Goal: Obtain resource: Download file/media

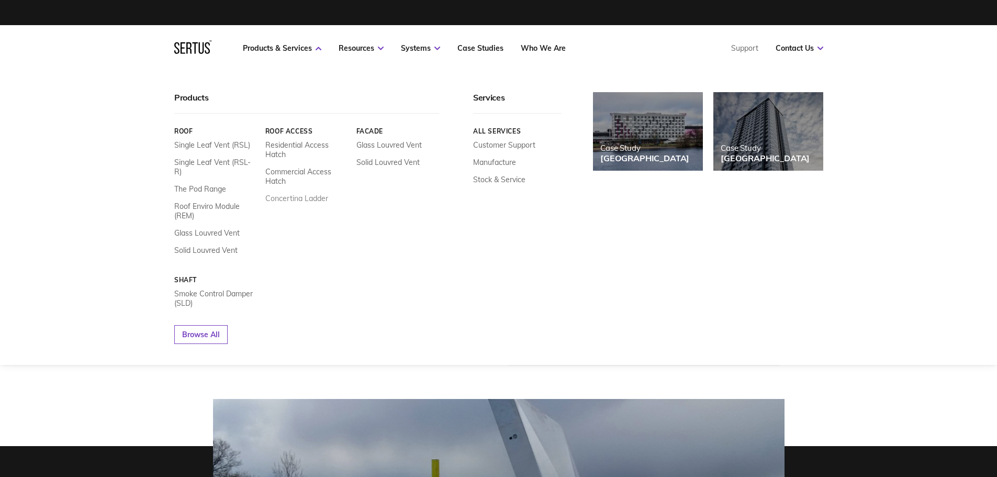
click at [295, 201] on link "Concertina Ladder" at bounding box center [296, 198] width 63 height 9
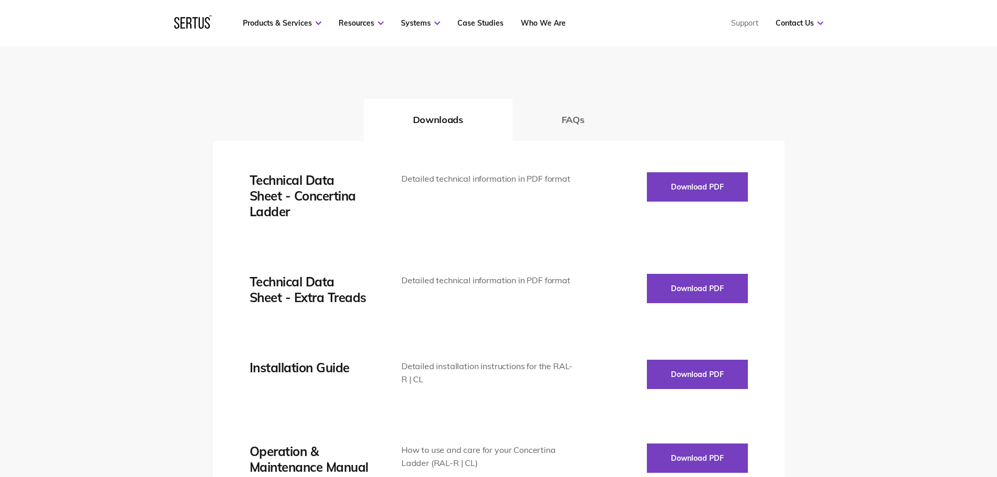
scroll to position [1414, 0]
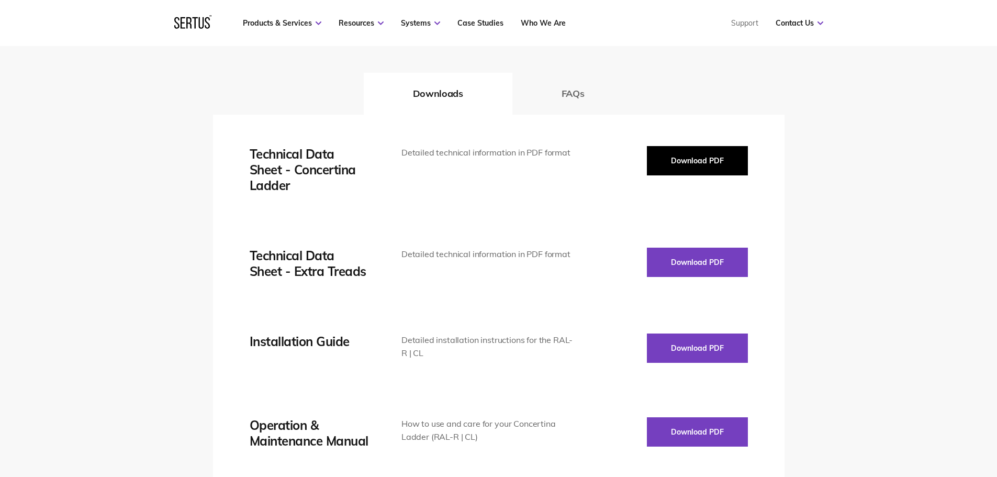
click at [706, 156] on button "Download PDF" at bounding box center [697, 160] width 101 height 29
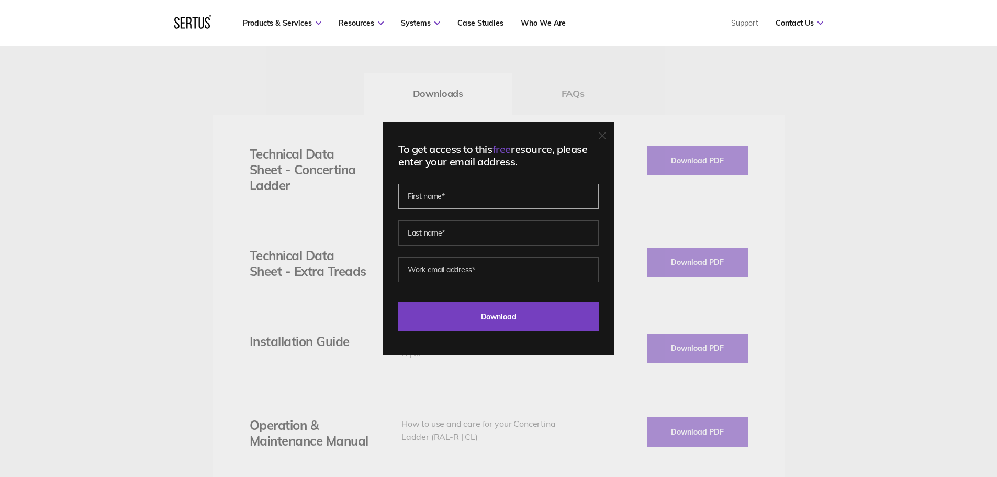
click at [486, 203] on input "text" at bounding box center [498, 196] width 201 height 25
type input "[PERSON_NAME]"
click at [455, 234] on input "text" at bounding box center [498, 232] width 201 height 25
type input "PNA"
type input "[EMAIL_ADDRESS][DOMAIN_NAME]"
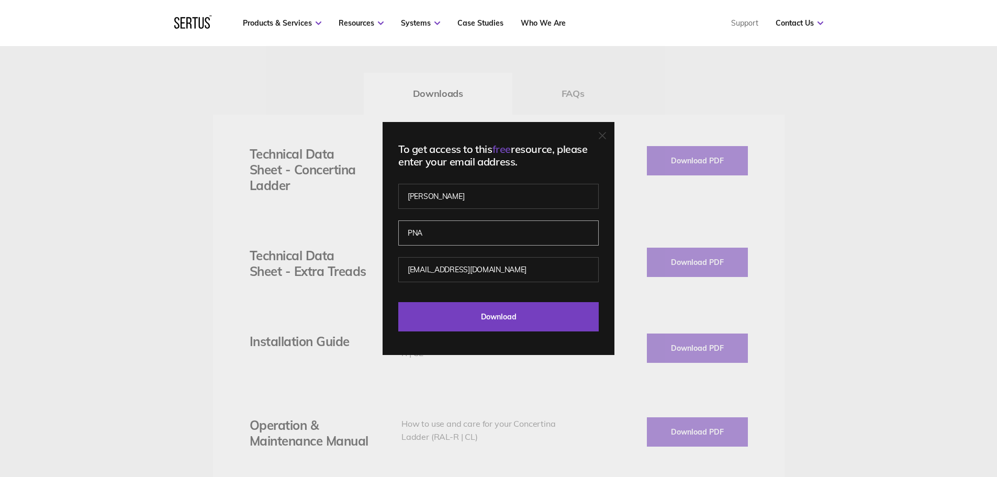
drag, startPoint x: 439, startPoint y: 224, endPoint x: 370, endPoint y: 224, distance: 69.1
click at [371, 224] on div "To get access to this free resource, please enter your email address. [PERSON_N…" at bounding box center [498, 238] width 997 height 477
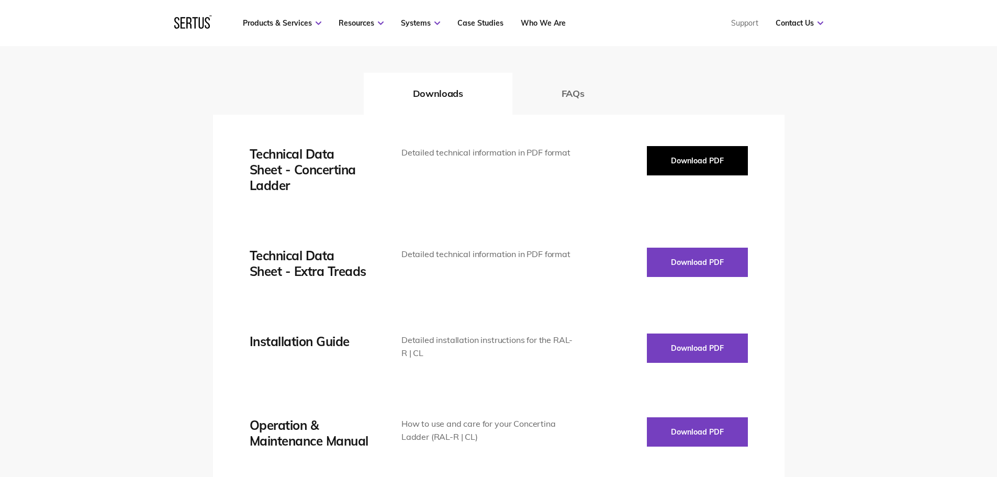
click at [678, 168] on button "Download PDF" at bounding box center [697, 160] width 101 height 29
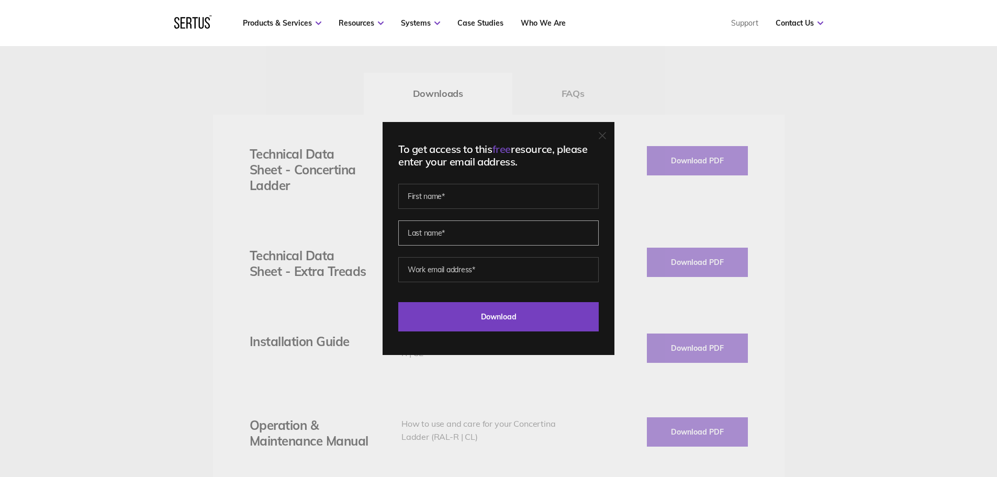
click at [443, 237] on input "text" at bounding box center [498, 232] width 201 height 25
type input "[PERSON_NAME]"
click at [460, 191] on input "text" at bounding box center [498, 196] width 201 height 25
type input "[PERSON_NAME]"
click at [443, 262] on input "email" at bounding box center [498, 269] width 201 height 25
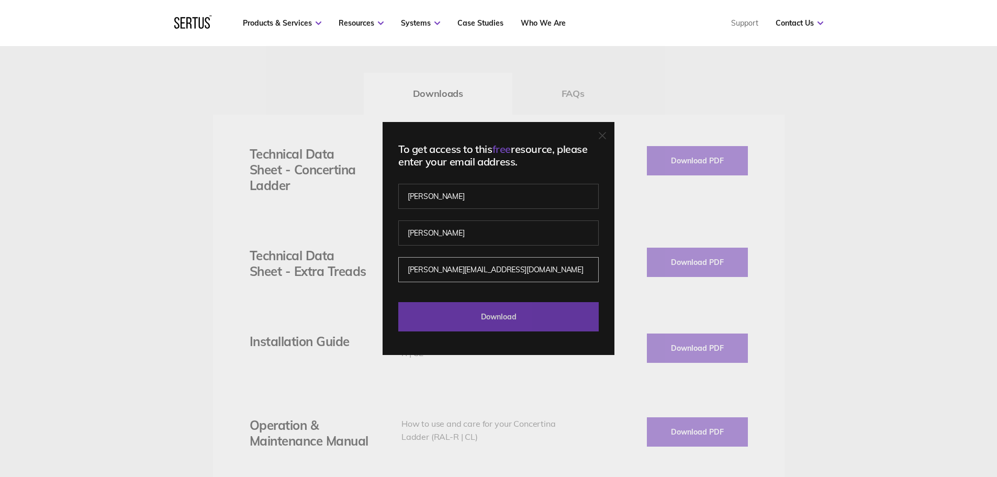
type input "[PERSON_NAME][EMAIL_ADDRESS][DOMAIN_NAME]"
click at [472, 314] on input "Download" at bounding box center [498, 316] width 201 height 29
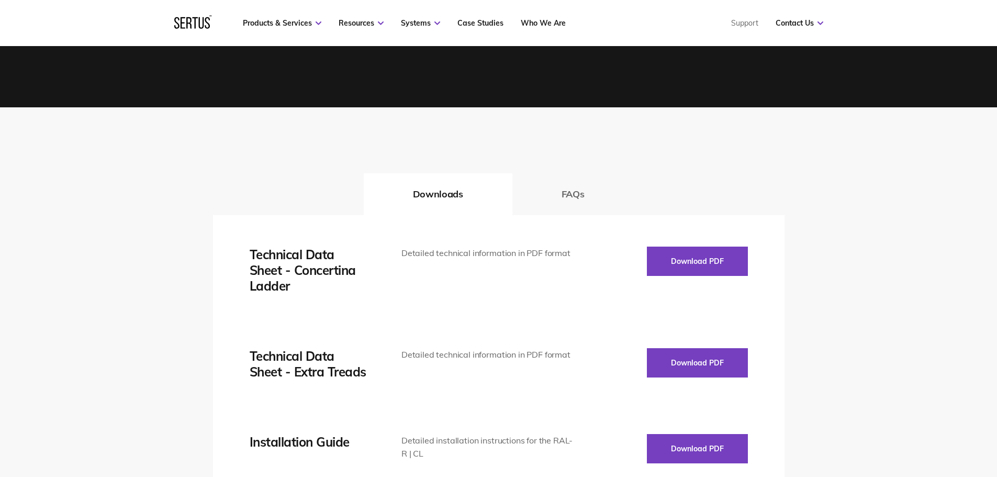
scroll to position [1257, 0]
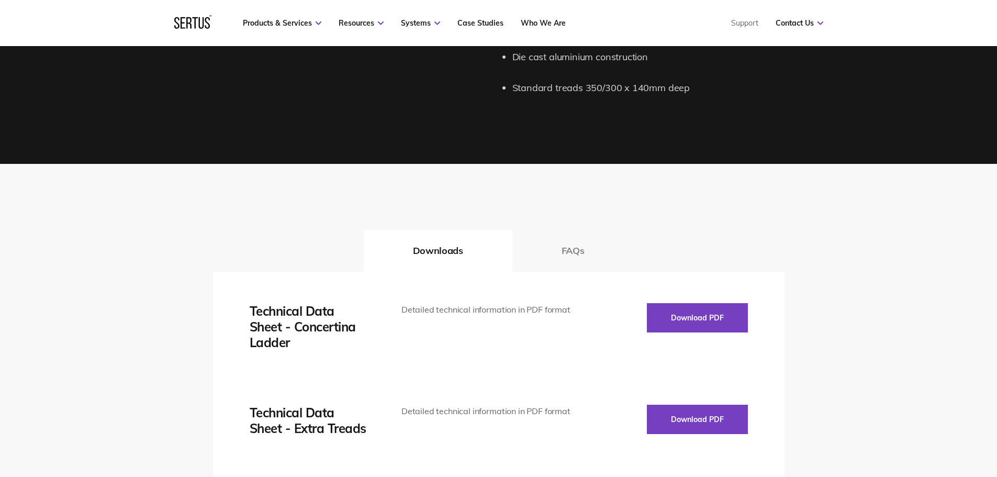
click at [591, 267] on button "FAQs" at bounding box center [573, 251] width 121 height 42
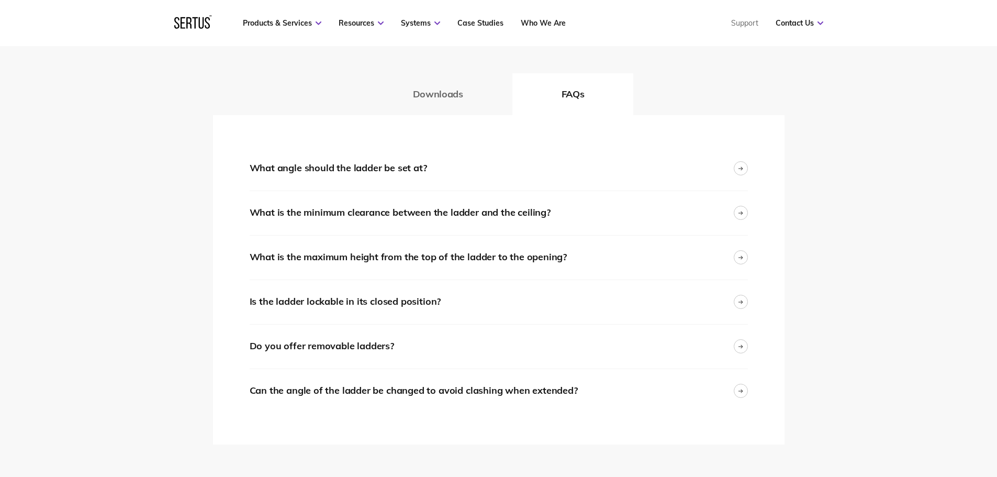
scroll to position [1414, 0]
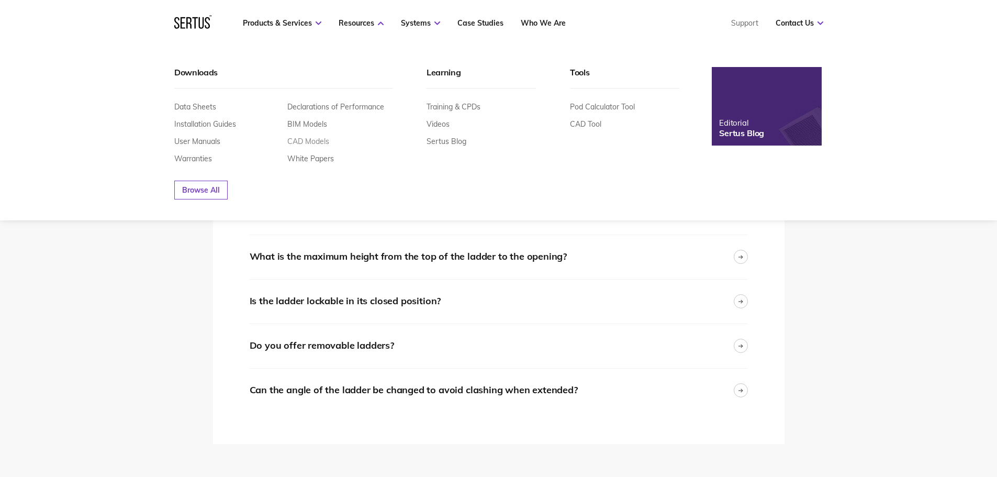
click at [309, 142] on link "CAD Models" at bounding box center [308, 141] width 42 height 9
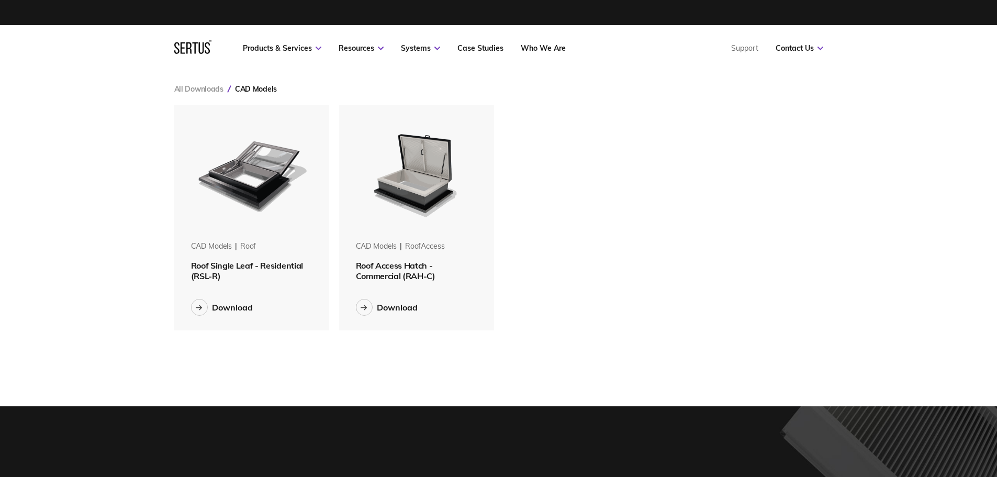
scroll to position [241, 665]
click at [400, 274] on span "Roof Access Hatch - Commercial (RAH-C)" at bounding box center [396, 270] width 80 height 21
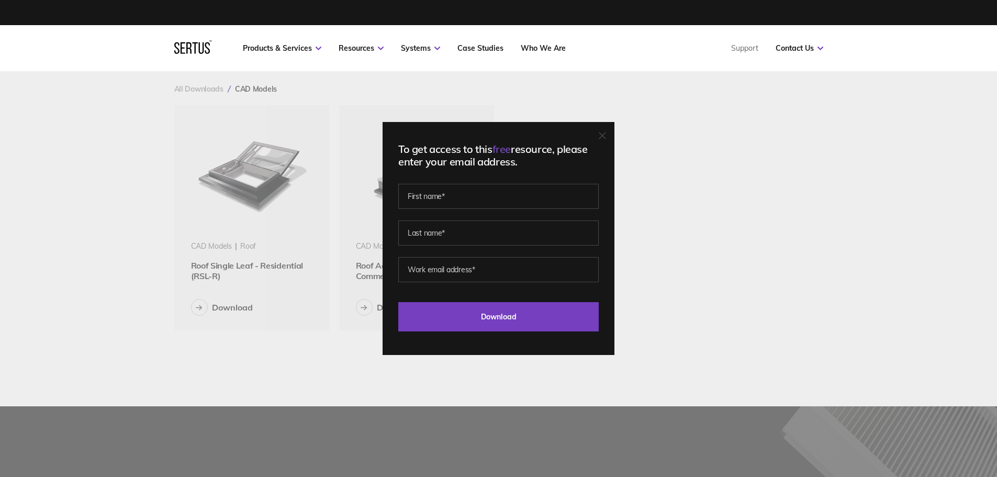
click at [606, 132] on icon at bounding box center [602, 135] width 7 height 7
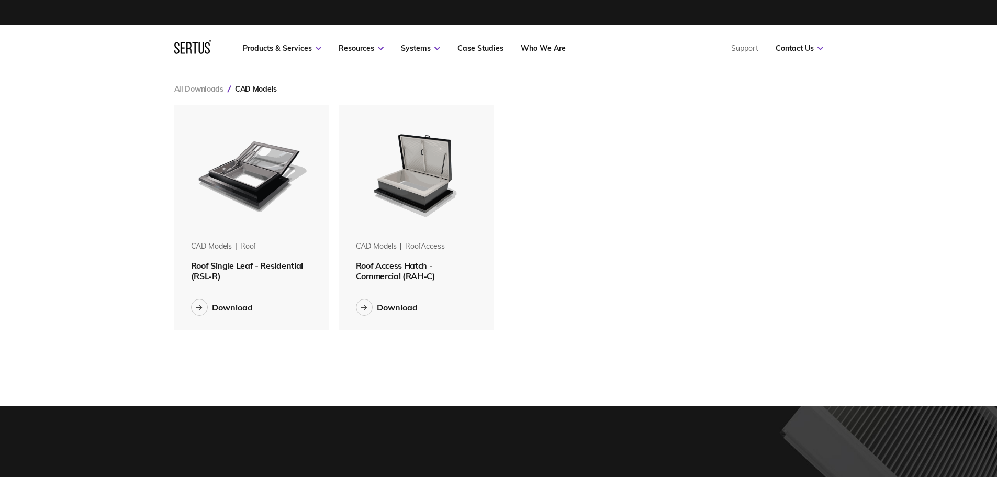
click at [659, 106] on div "CAD Models roof Roof Single Leaf - Residential (RSL-R) Download CAD Models roof…" at bounding box center [498, 217] width 649 height 225
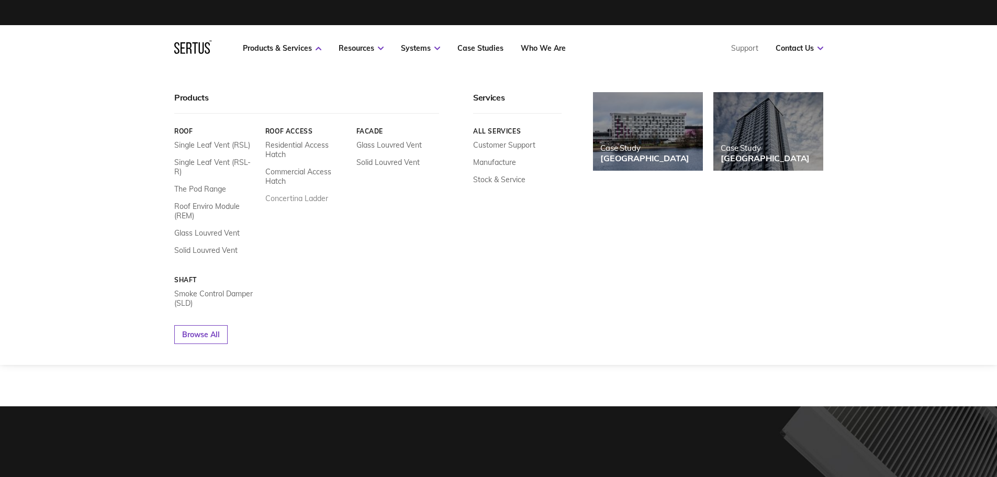
click at [293, 199] on link "Concertina Ladder" at bounding box center [296, 198] width 63 height 9
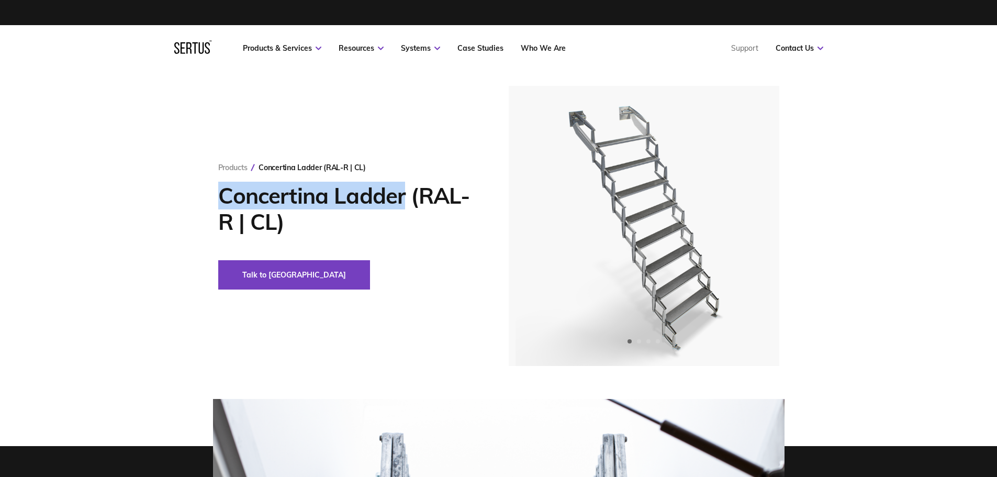
drag, startPoint x: 221, startPoint y: 196, endPoint x: 401, endPoint y: 201, distance: 179.7
click at [401, 201] on h1 "Concertina Ladder (RAL-R | CL)" at bounding box center [347, 209] width 259 height 52
copy h1 "Concertina Ladder"
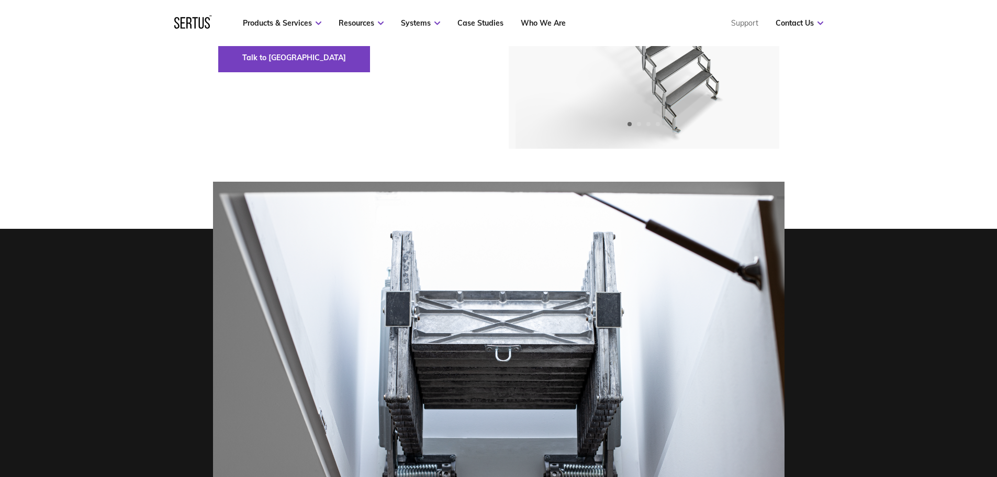
scroll to position [105, 0]
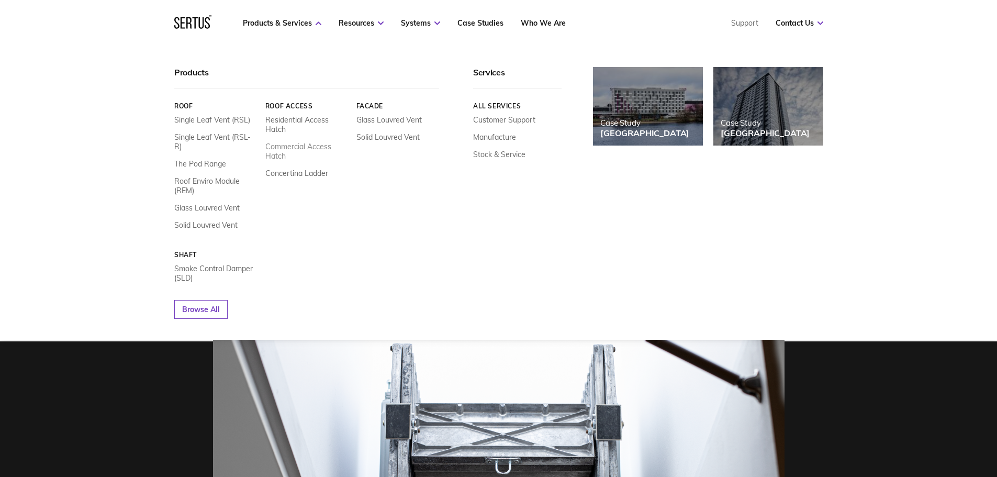
click at [302, 146] on link "Commercial Access Hatch" at bounding box center [306, 151] width 83 height 19
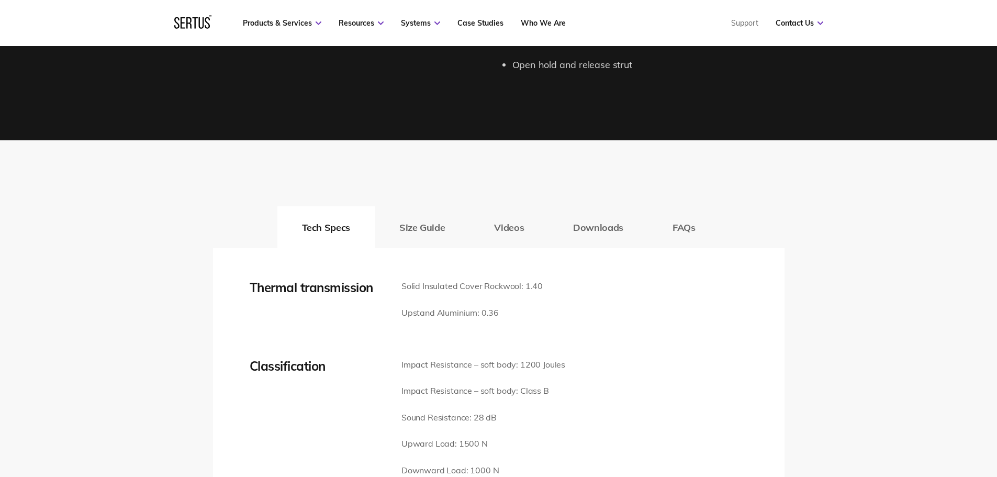
scroll to position [1309, 0]
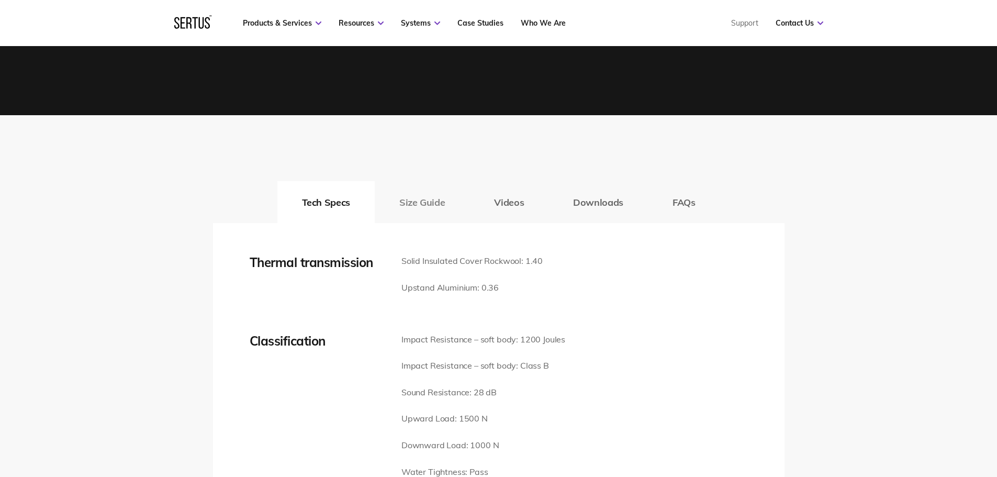
click at [421, 206] on button "Size Guide" at bounding box center [422, 202] width 95 height 42
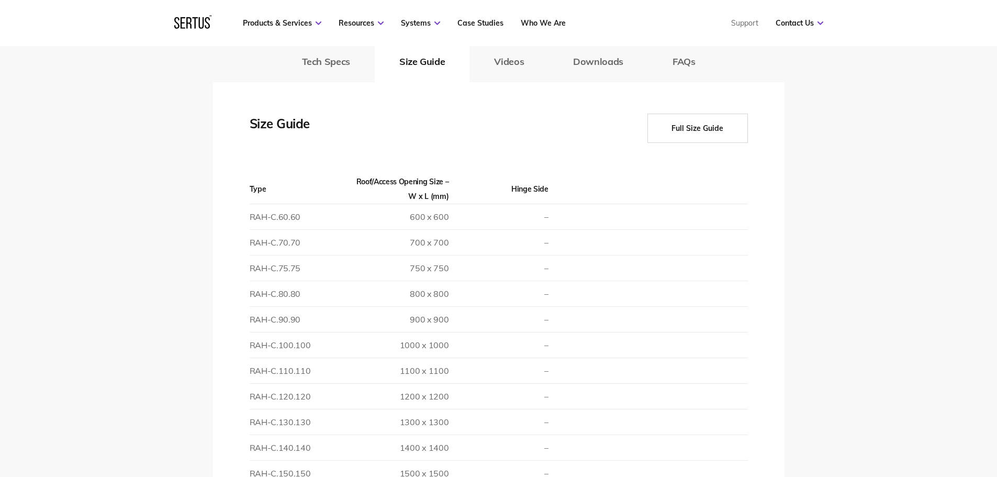
scroll to position [1466, 0]
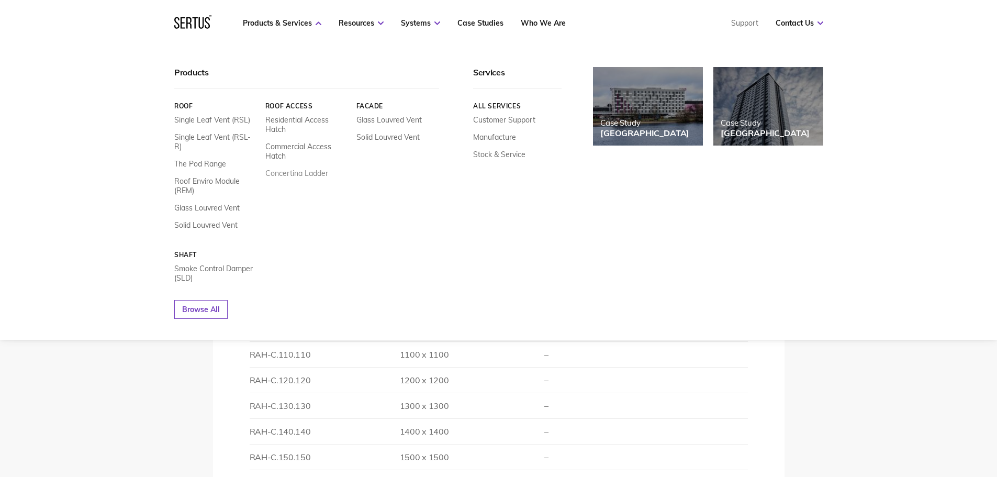
click at [296, 174] on link "Concertina Ladder" at bounding box center [296, 173] width 63 height 9
